Goal: Task Accomplishment & Management: Manage account settings

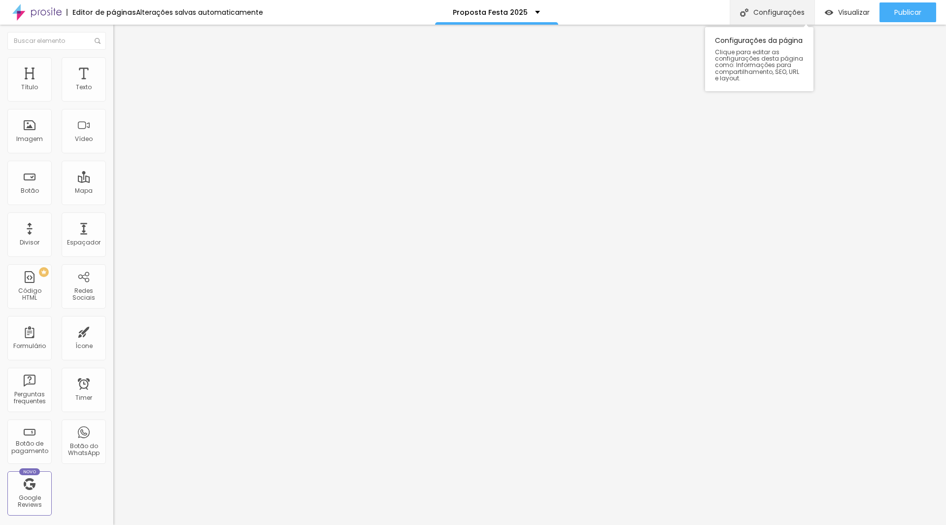
click at [768, 12] on div "Configurações" at bounding box center [772, 12] width 85 height 25
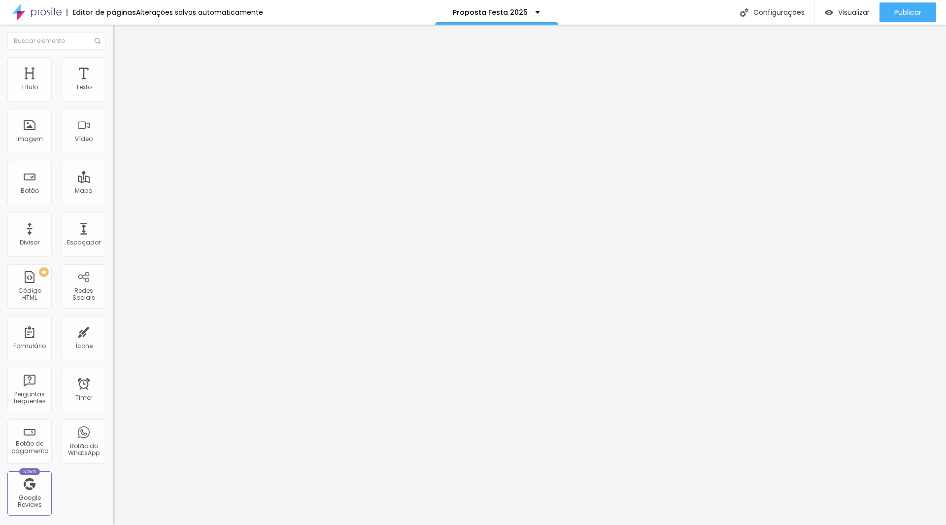
scroll to position [1208, 0]
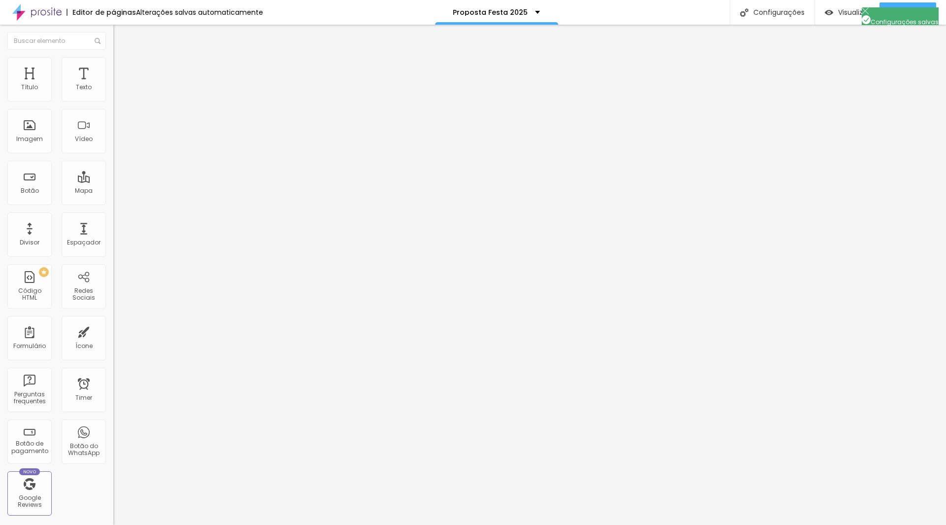
click at [654, 524] on div at bounding box center [473, 535] width 946 height 9
drag, startPoint x: 912, startPoint y: 16, endPoint x: 847, endPoint y: 30, distance: 66.5
click at [912, 16] on span "Publicar" at bounding box center [908, 12] width 27 height 8
